Goal: Transaction & Acquisition: Download file/media

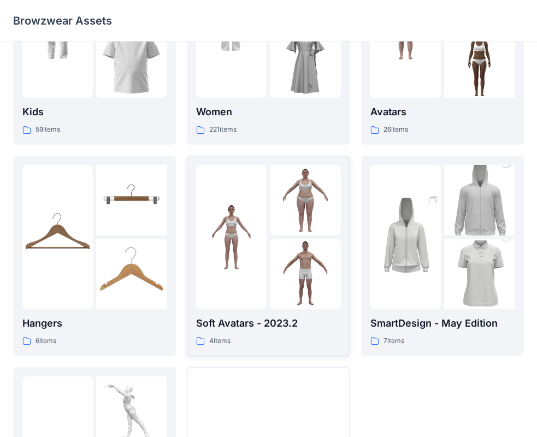
scroll to position [271, 0]
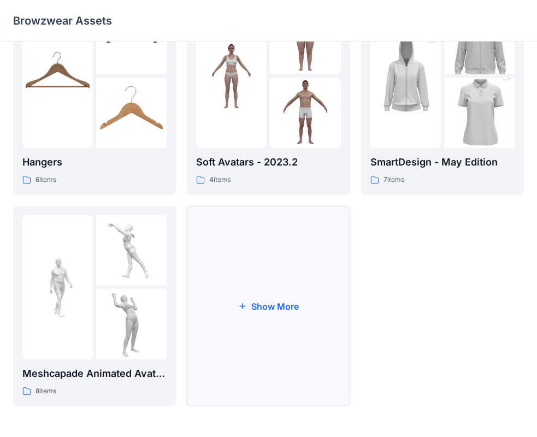
click at [264, 276] on button "Show More" at bounding box center [268, 306] width 163 height 200
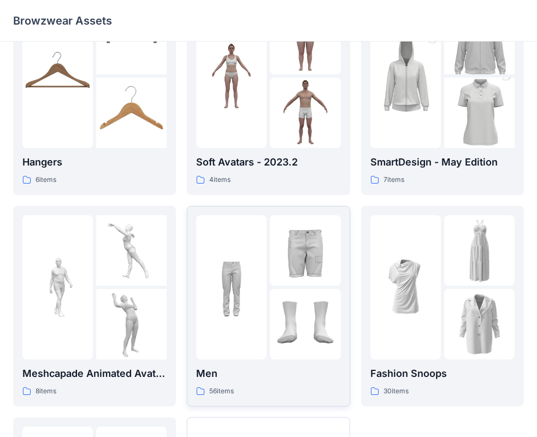
click at [322, 385] on div "56 items" at bounding box center [268, 390] width 144 height 11
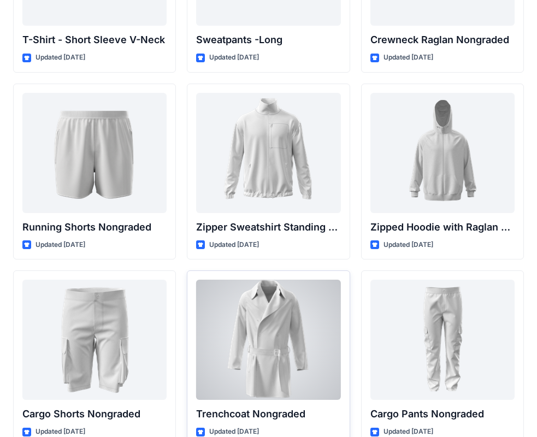
scroll to position [1262, 0]
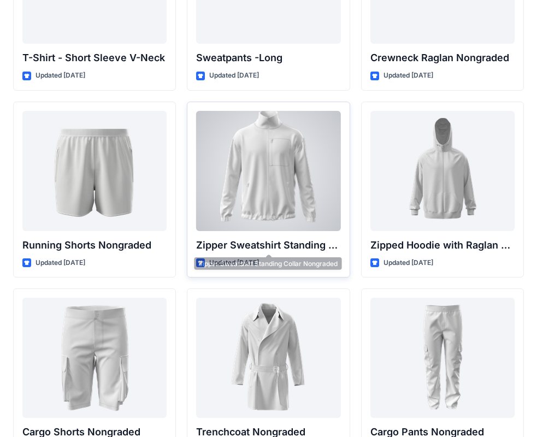
click at [295, 251] on p "Zipper Sweatshirt Standing Collar Nongraded" at bounding box center [268, 244] width 144 height 15
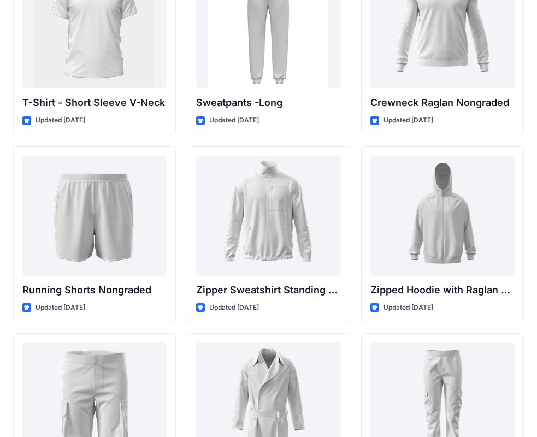
scroll to position [1317, 0]
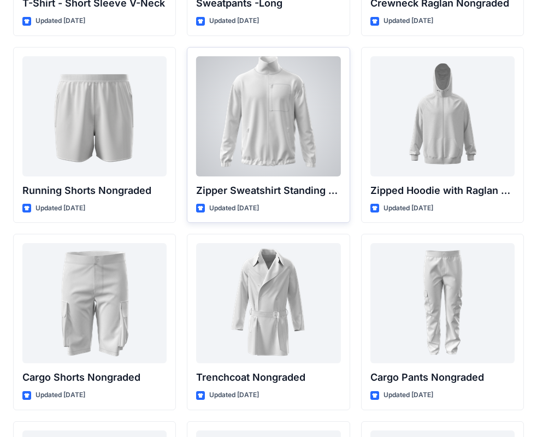
click at [251, 201] on div "Zipper Sweatshirt Standing Collar Nongraded Updated [DATE]" at bounding box center [268, 135] width 163 height 176
click at [246, 152] on div at bounding box center [268, 116] width 144 height 120
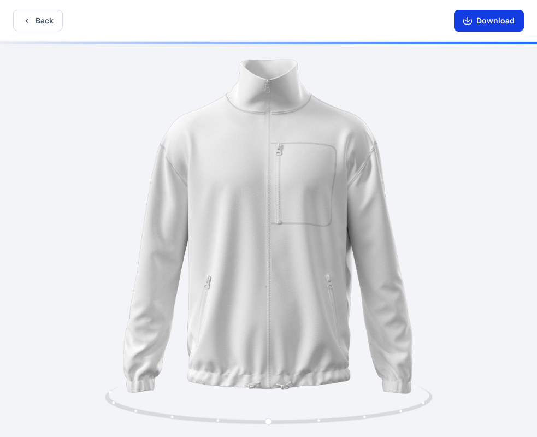
click at [484, 23] on button "Download" at bounding box center [489, 21] width 70 height 22
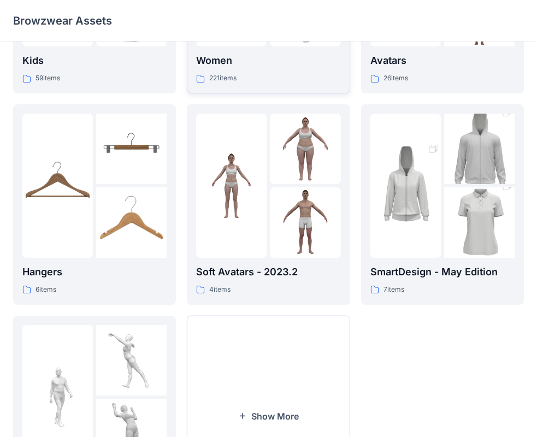
scroll to position [271, 0]
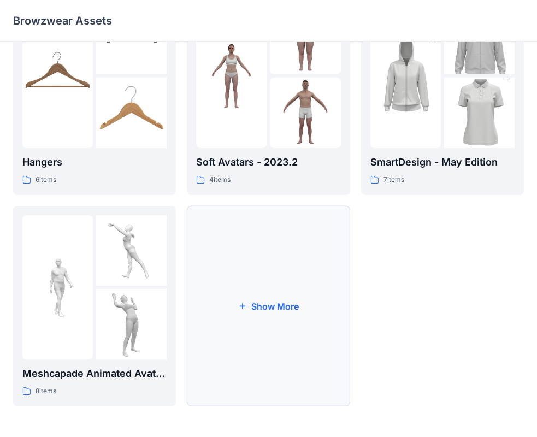
click at [272, 287] on button "Show More" at bounding box center [268, 306] width 163 height 200
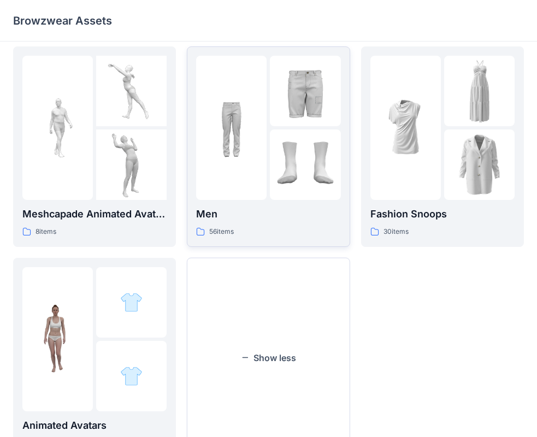
scroll to position [435, 0]
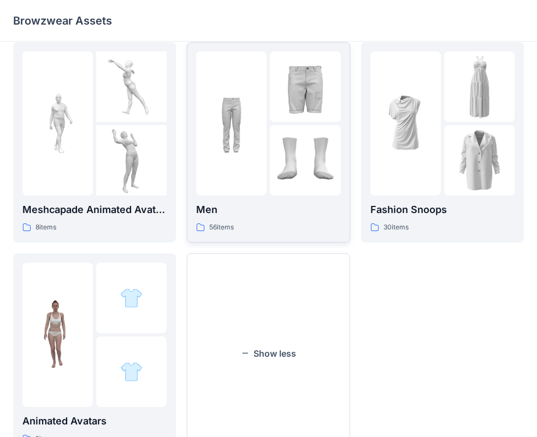
click at [232, 221] on div "Men 56 items" at bounding box center [268, 217] width 144 height 31
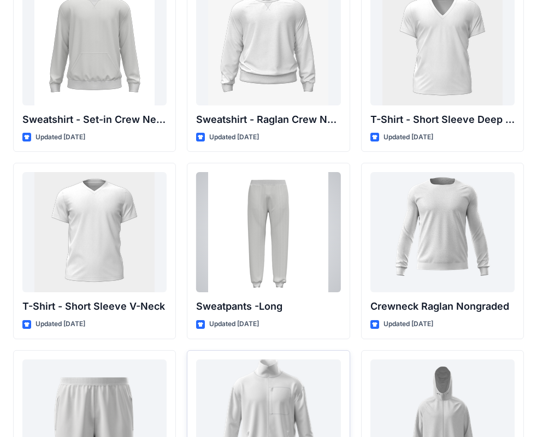
scroll to position [1155, 0]
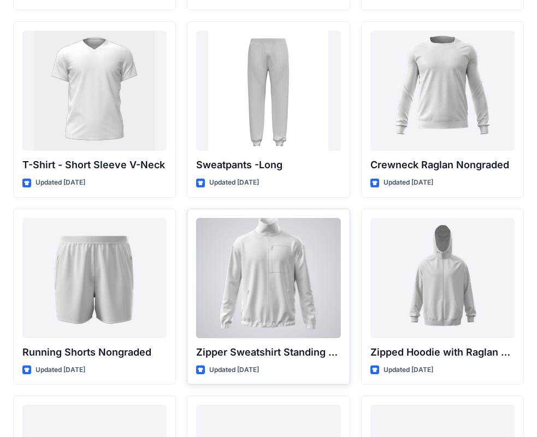
click at [288, 270] on div at bounding box center [268, 278] width 144 height 120
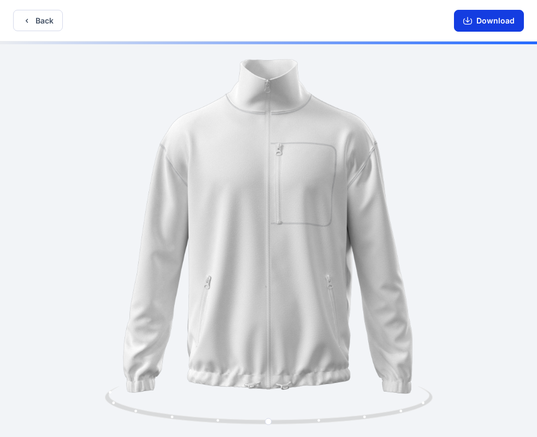
click at [477, 19] on button "Download" at bounding box center [489, 21] width 70 height 22
